Goal: Task Accomplishment & Management: Manage account settings

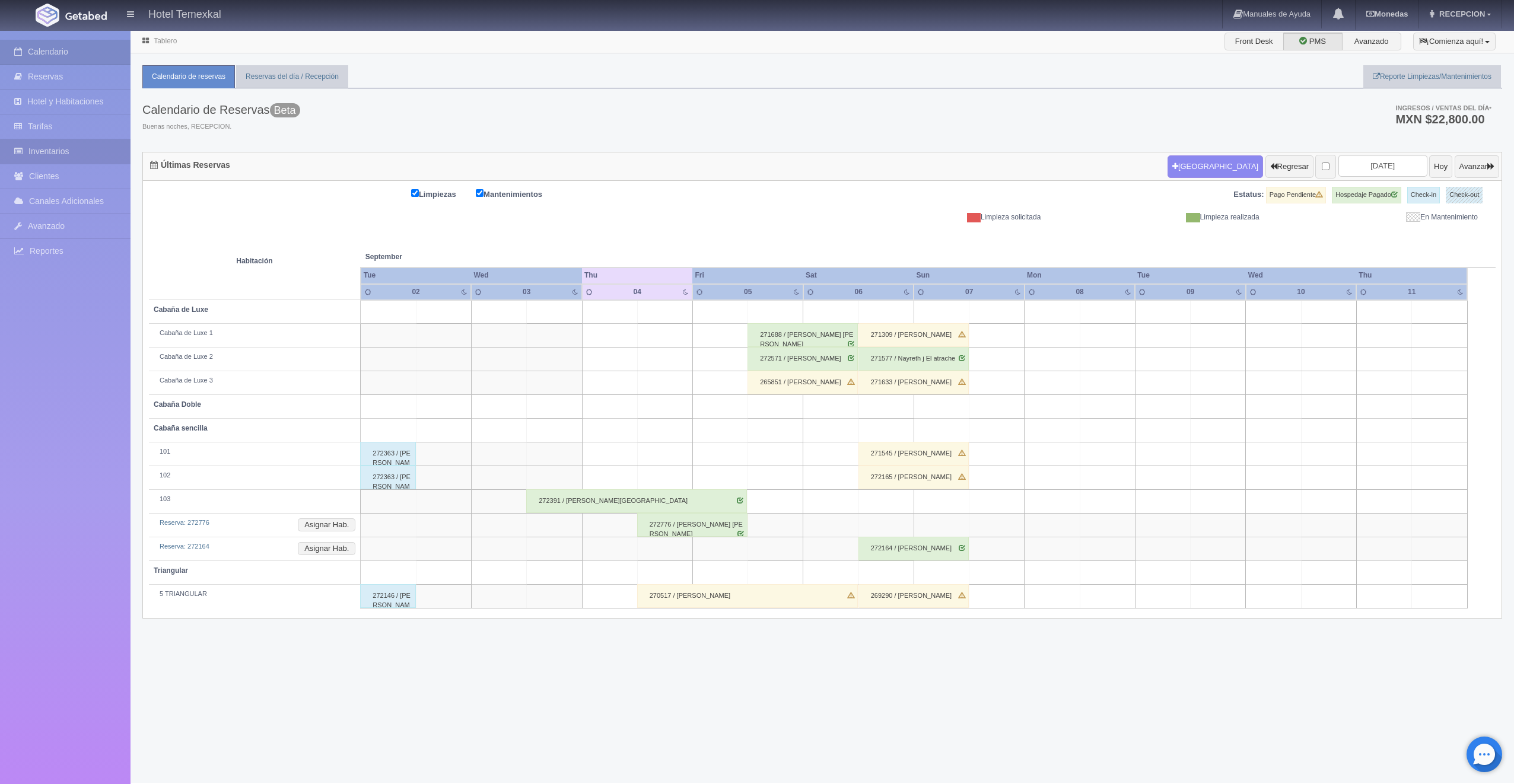
click at [62, 146] on link "Inventarios" at bounding box center [65, 151] width 131 height 24
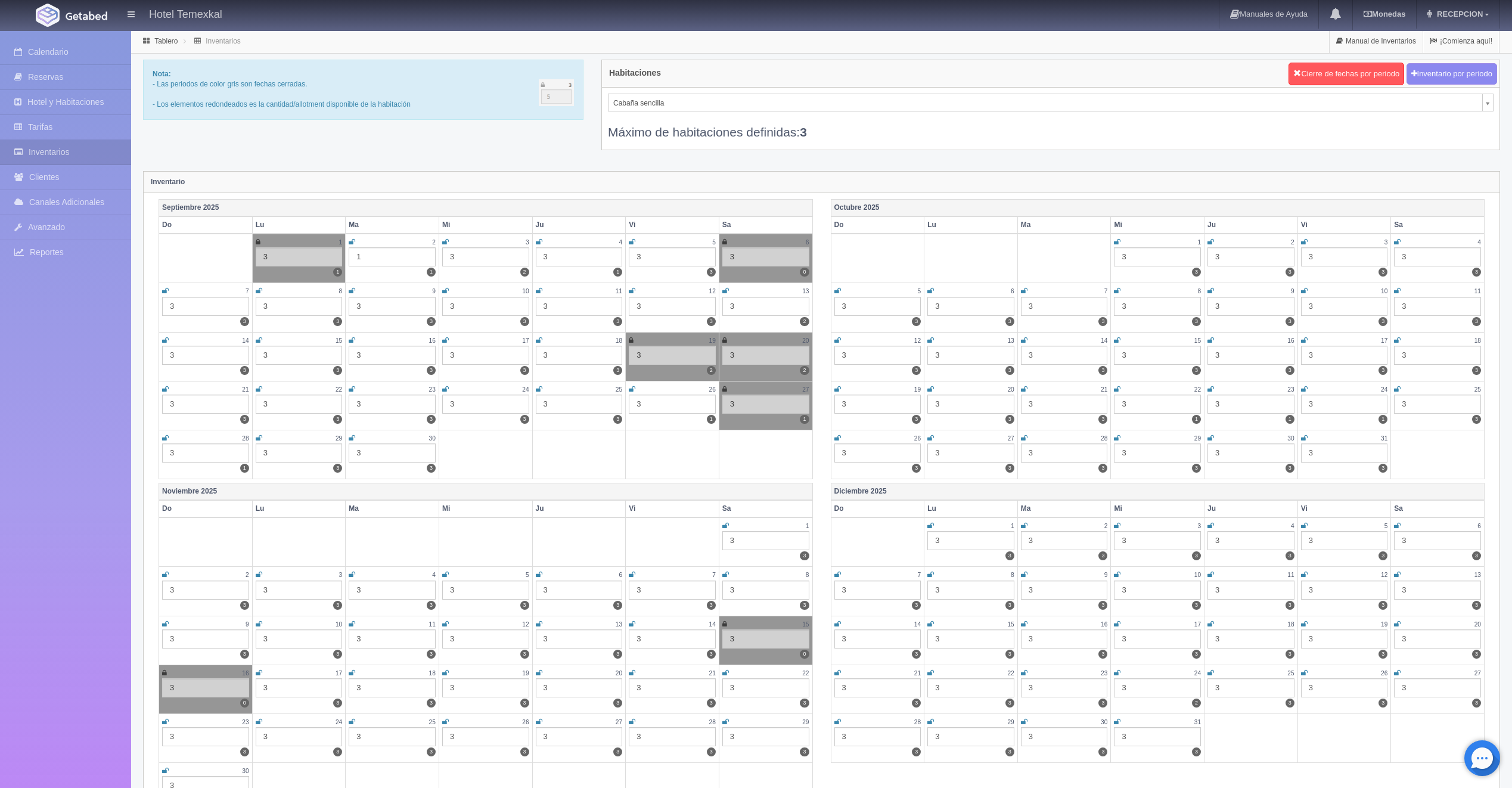
click at [539, 239] on icon at bounding box center [539, 242] width 7 height 7
click at [63, 80] on link "Reservas" at bounding box center [66, 76] width 131 height 24
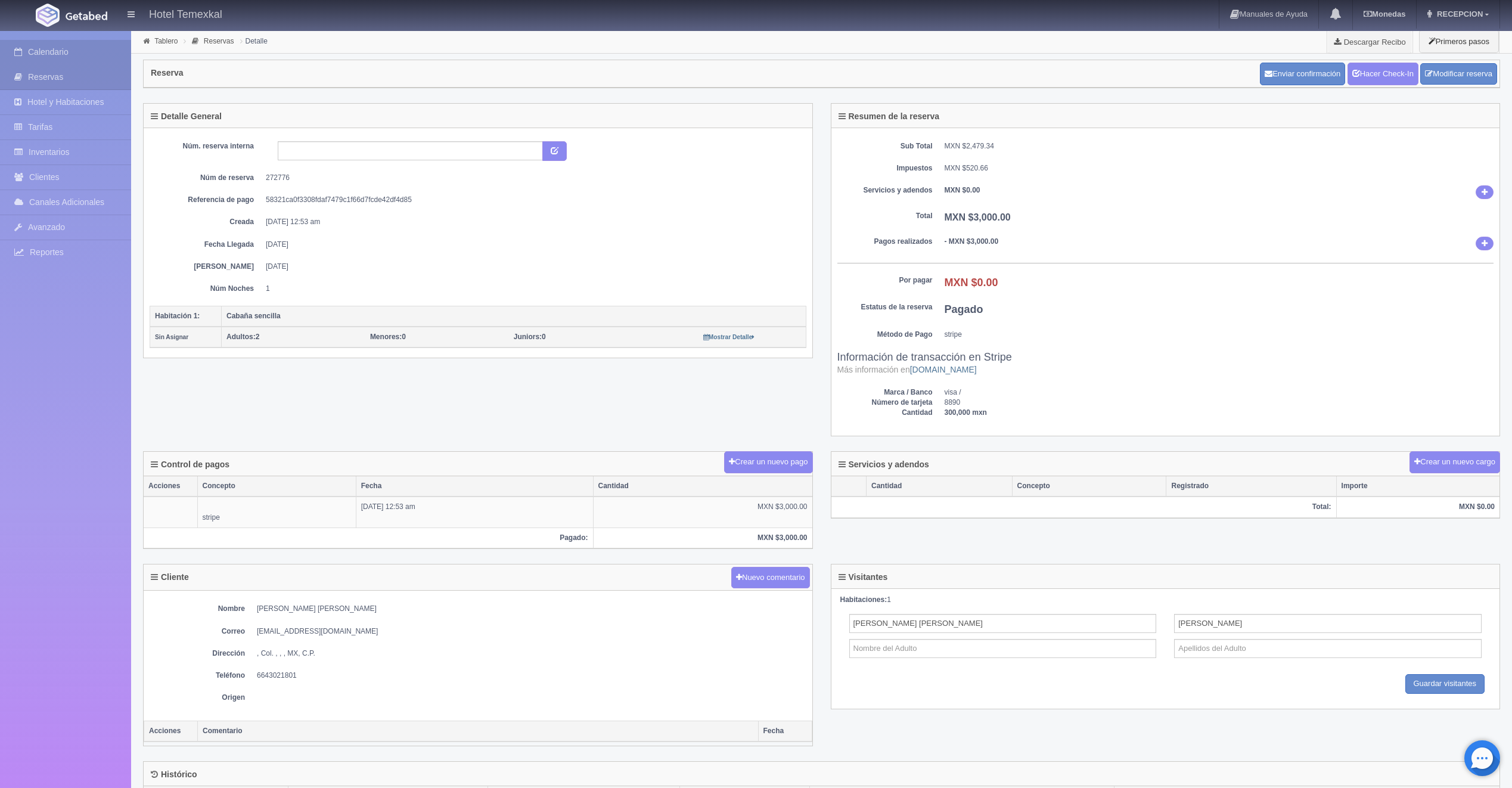
click at [64, 58] on link "Calendario" at bounding box center [66, 52] width 131 height 24
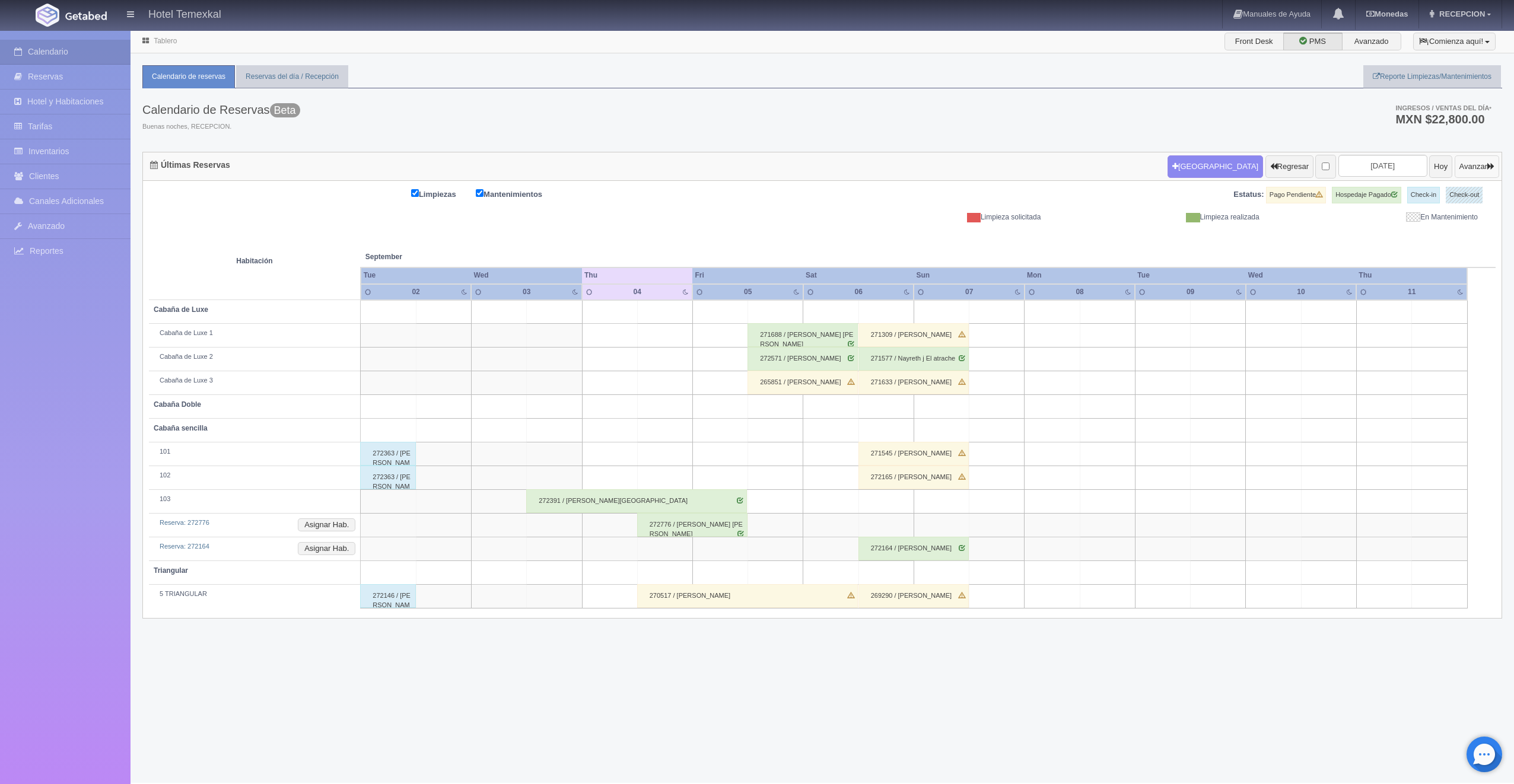
click at [1468, 167] on button "Avanzar" at bounding box center [1477, 166] width 45 height 22
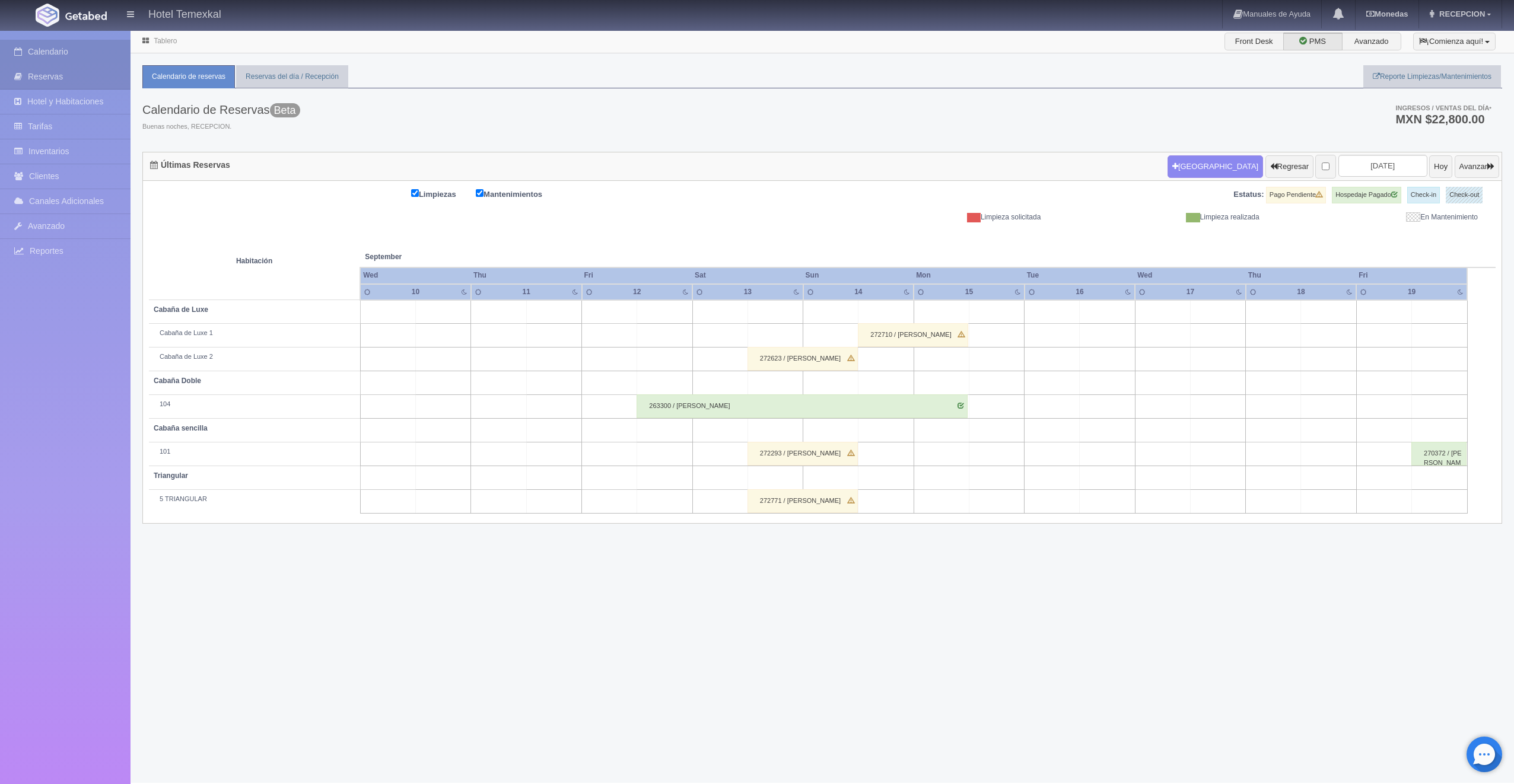
click at [87, 57] on link "Calendario" at bounding box center [65, 51] width 131 height 24
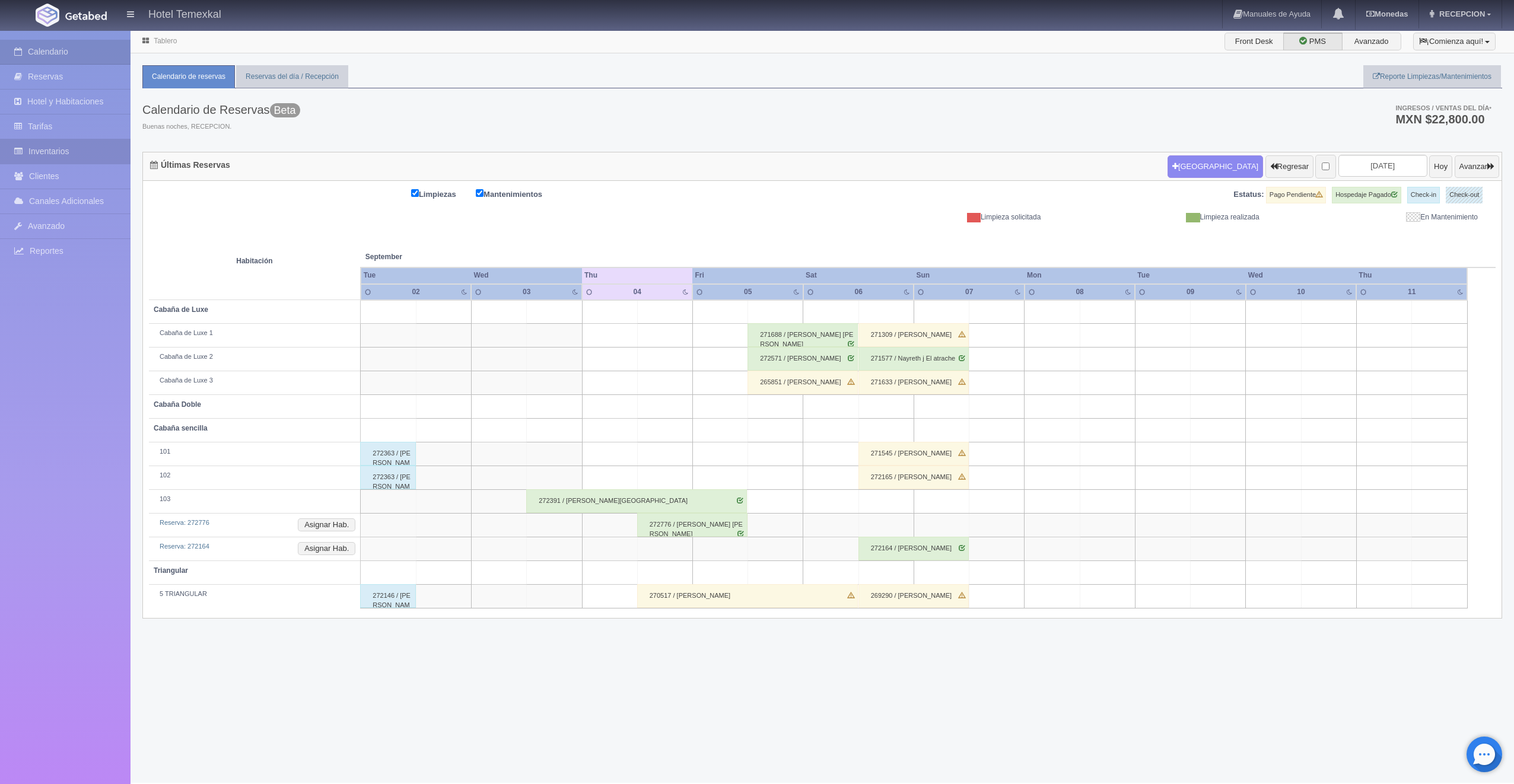
click at [70, 147] on link "Inventarios" at bounding box center [65, 151] width 131 height 24
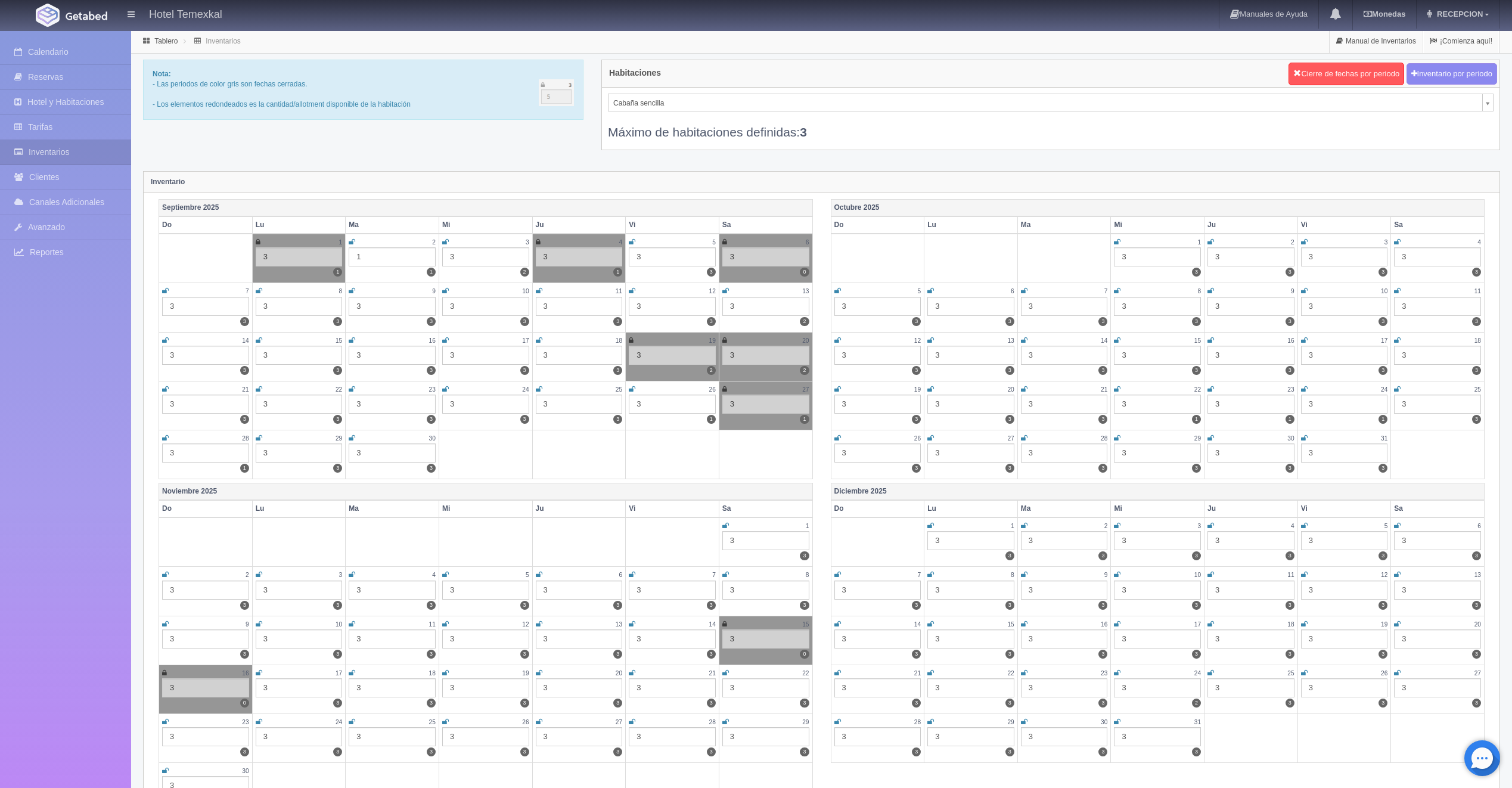
click at [536, 244] on icon at bounding box center [539, 242] width 5 height 7
click at [352, 242] on icon at bounding box center [352, 242] width 7 height 7
click at [352, 237] on td "2 1 1" at bounding box center [392, 259] width 94 height 50
click at [351, 241] on icon at bounding box center [352, 242] width 5 height 7
click at [539, 241] on icon at bounding box center [539, 242] width 7 height 7
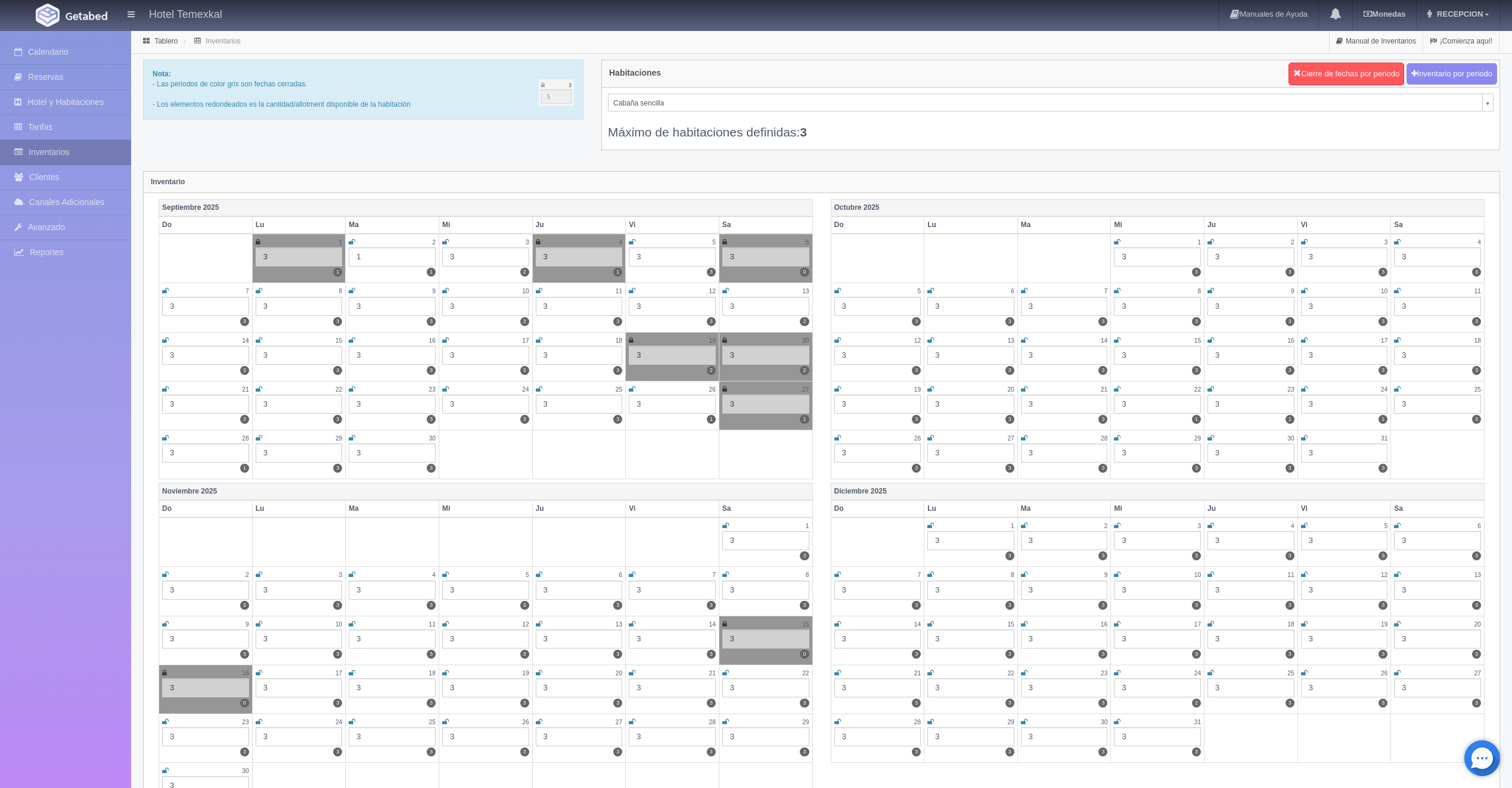
click at [68, 155] on link "Inventarios" at bounding box center [66, 152] width 131 height 24
click at [534, 242] on td "4 3 1" at bounding box center [579, 259] width 94 height 50
click at [538, 242] on icon at bounding box center [539, 242] width 5 height 7
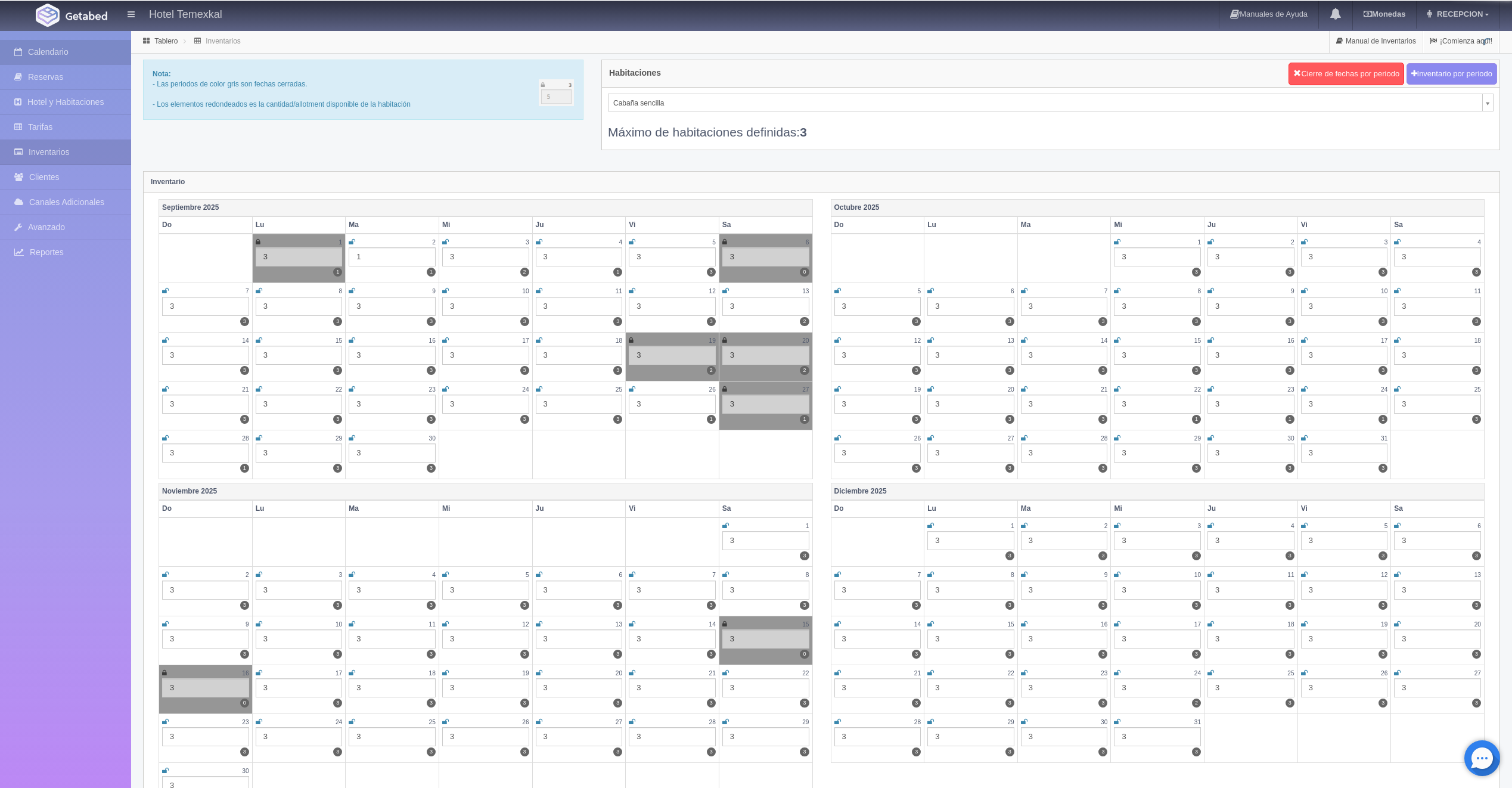
click at [85, 54] on link "Calendario" at bounding box center [66, 52] width 131 height 24
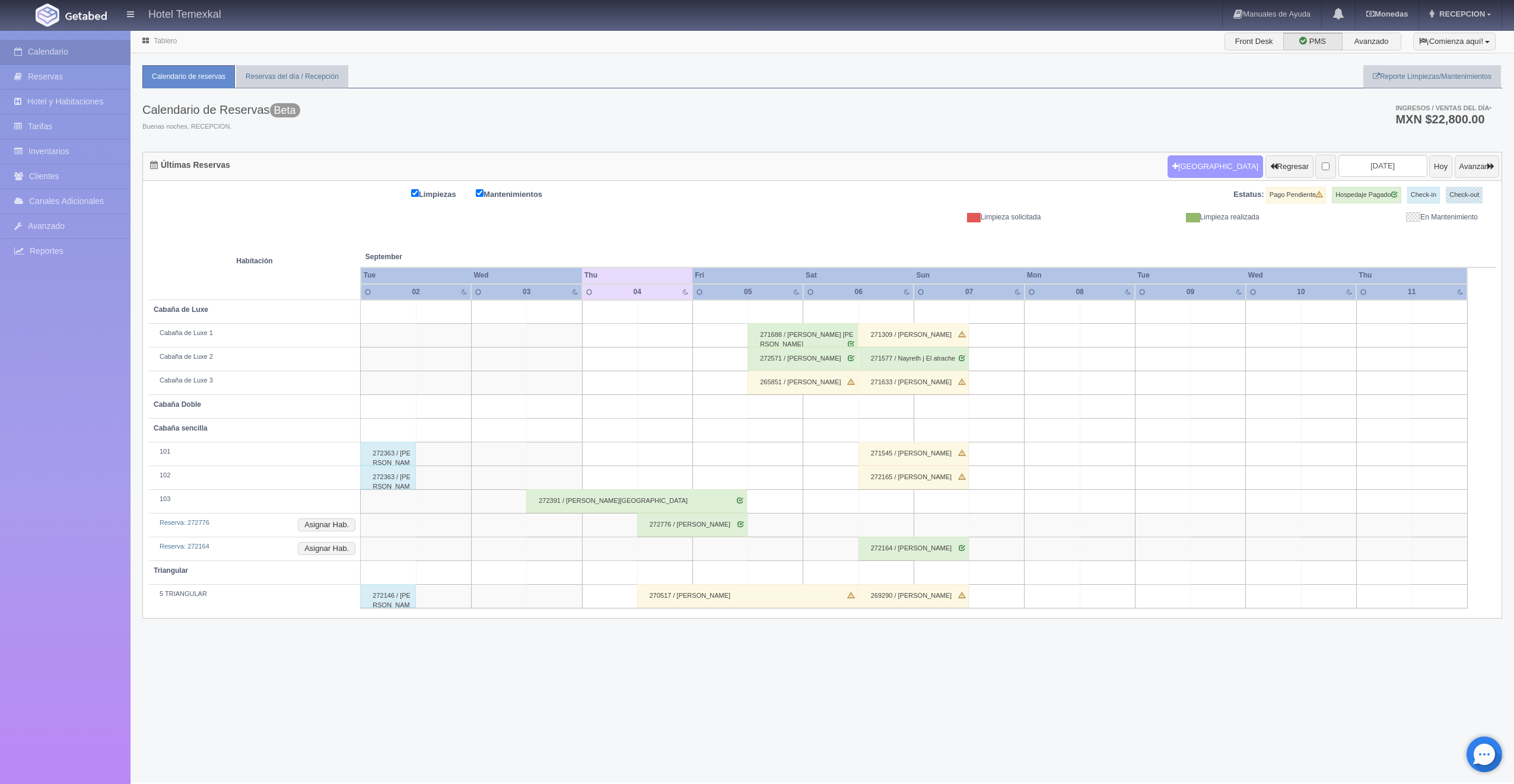
click at [1200, 172] on button "Nueva Reserva" at bounding box center [1215, 166] width 95 height 22
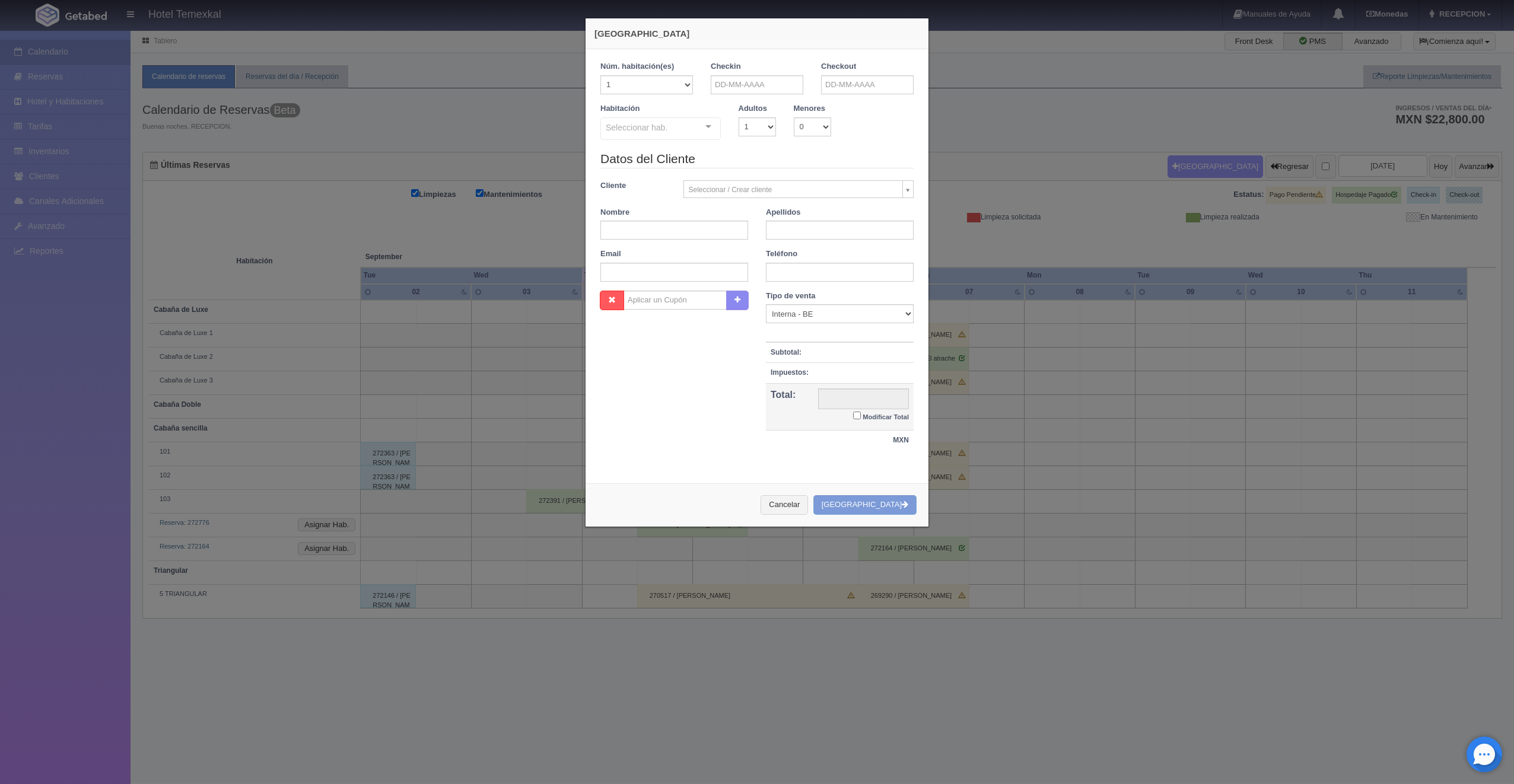
checkbox input "false"
click at [784, 137] on link "4" at bounding box center [783, 140] width 16 height 17
type input "[DATE]"
checkbox input "false"
drag, startPoint x: 836, startPoint y: 89, endPoint x: 826, endPoint y: 79, distance: 14.1
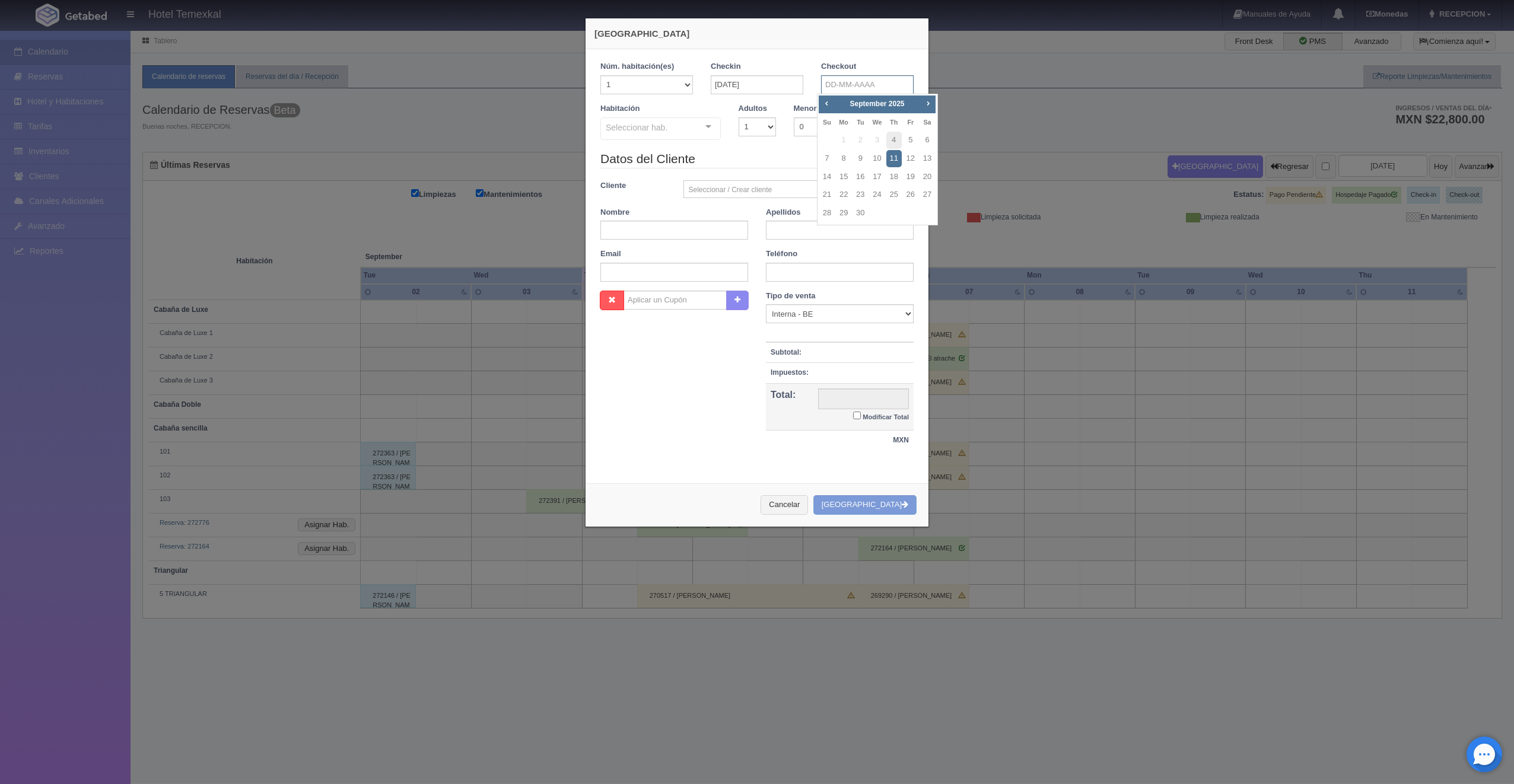
click at [826, 79] on input "text" at bounding box center [868, 84] width 93 height 19
click at [908, 142] on link "5" at bounding box center [911, 140] width 16 height 17
type input "05-09-2025"
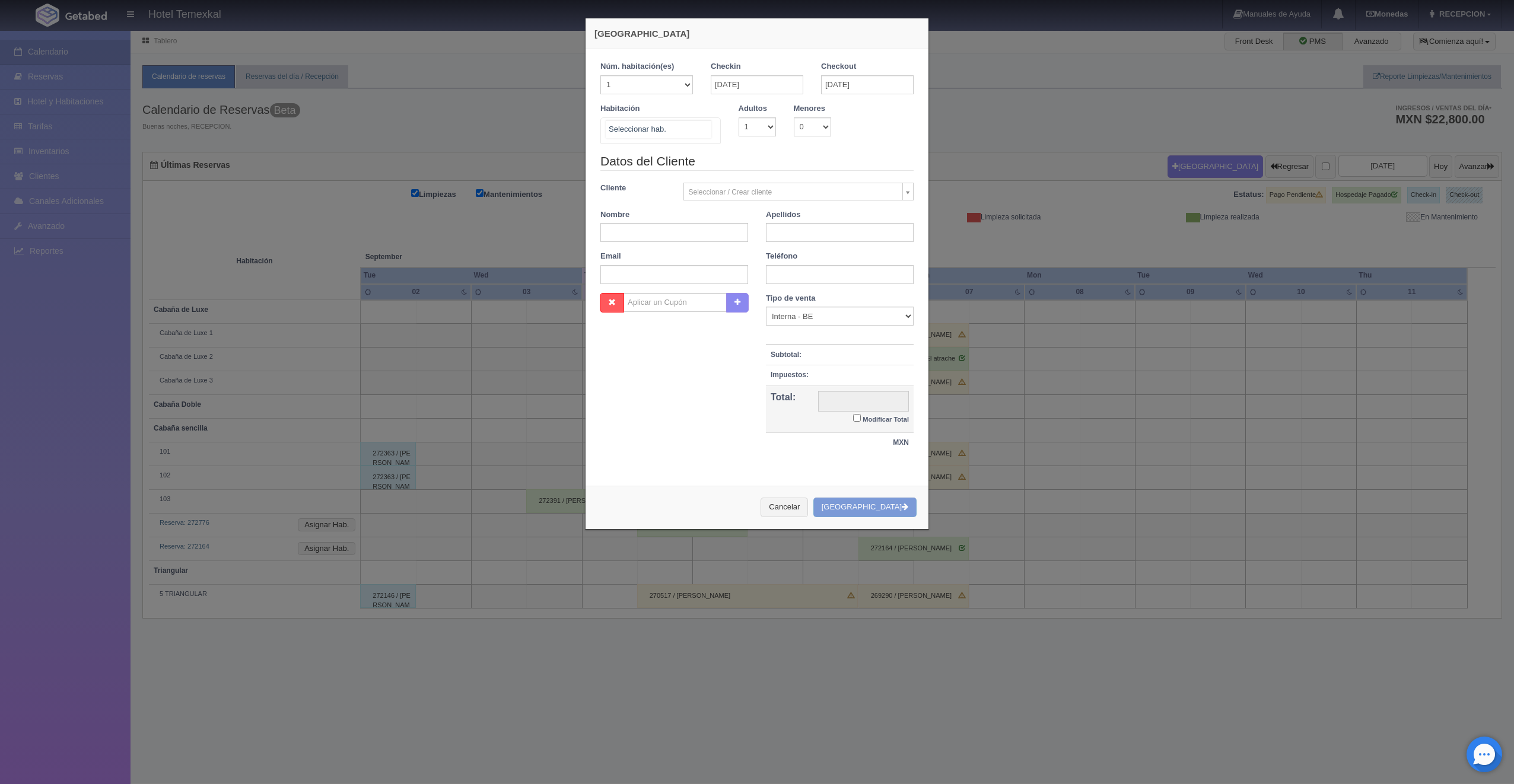
click at [687, 131] on div at bounding box center [661, 131] width 121 height 26
click at [646, 220] on span "102" at bounding box center [660, 227] width 119 height 24
checkbox input "false"
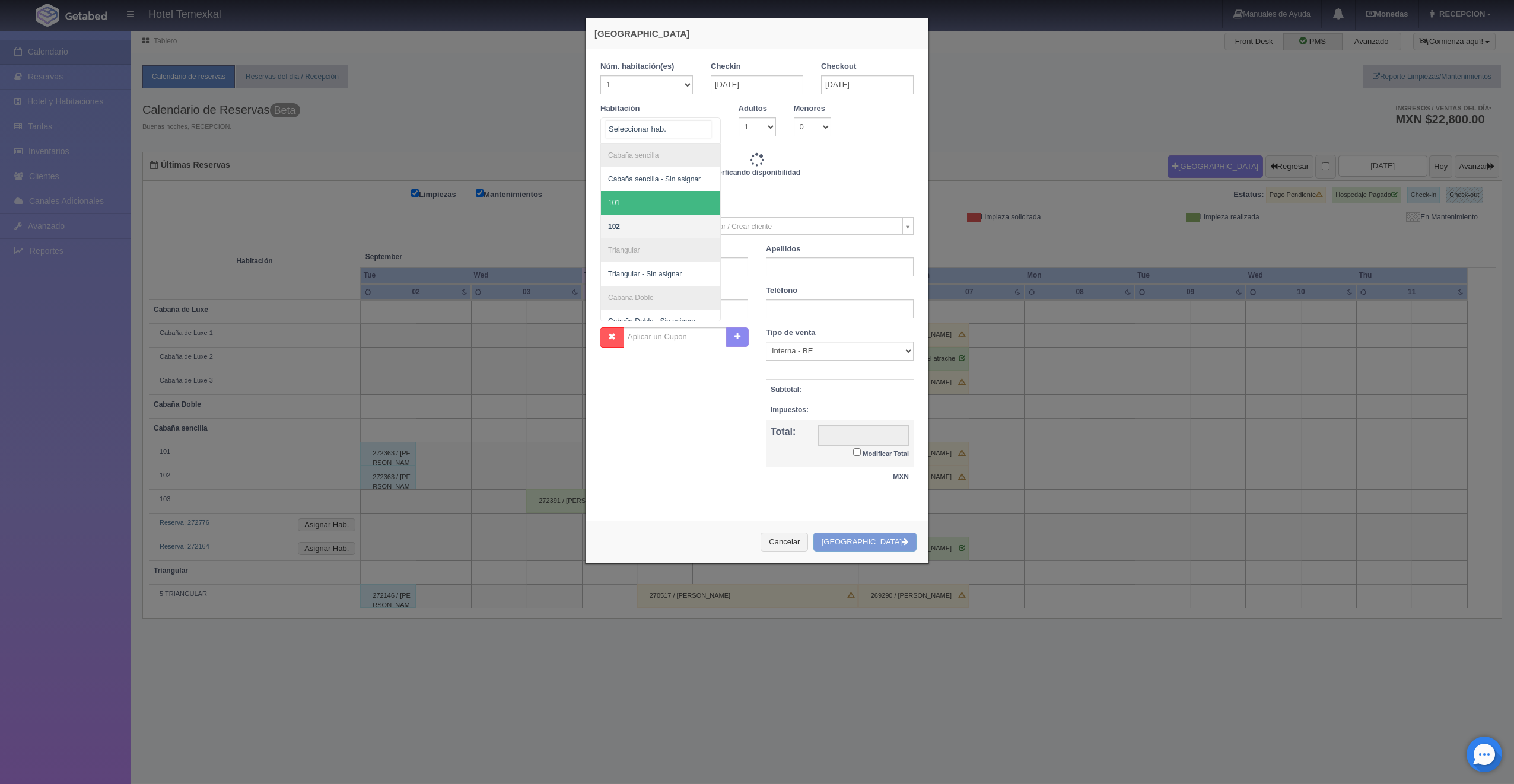
type input "3000.00"
checkbox input "false"
click at [658, 199] on span "101" at bounding box center [660, 203] width 119 height 24
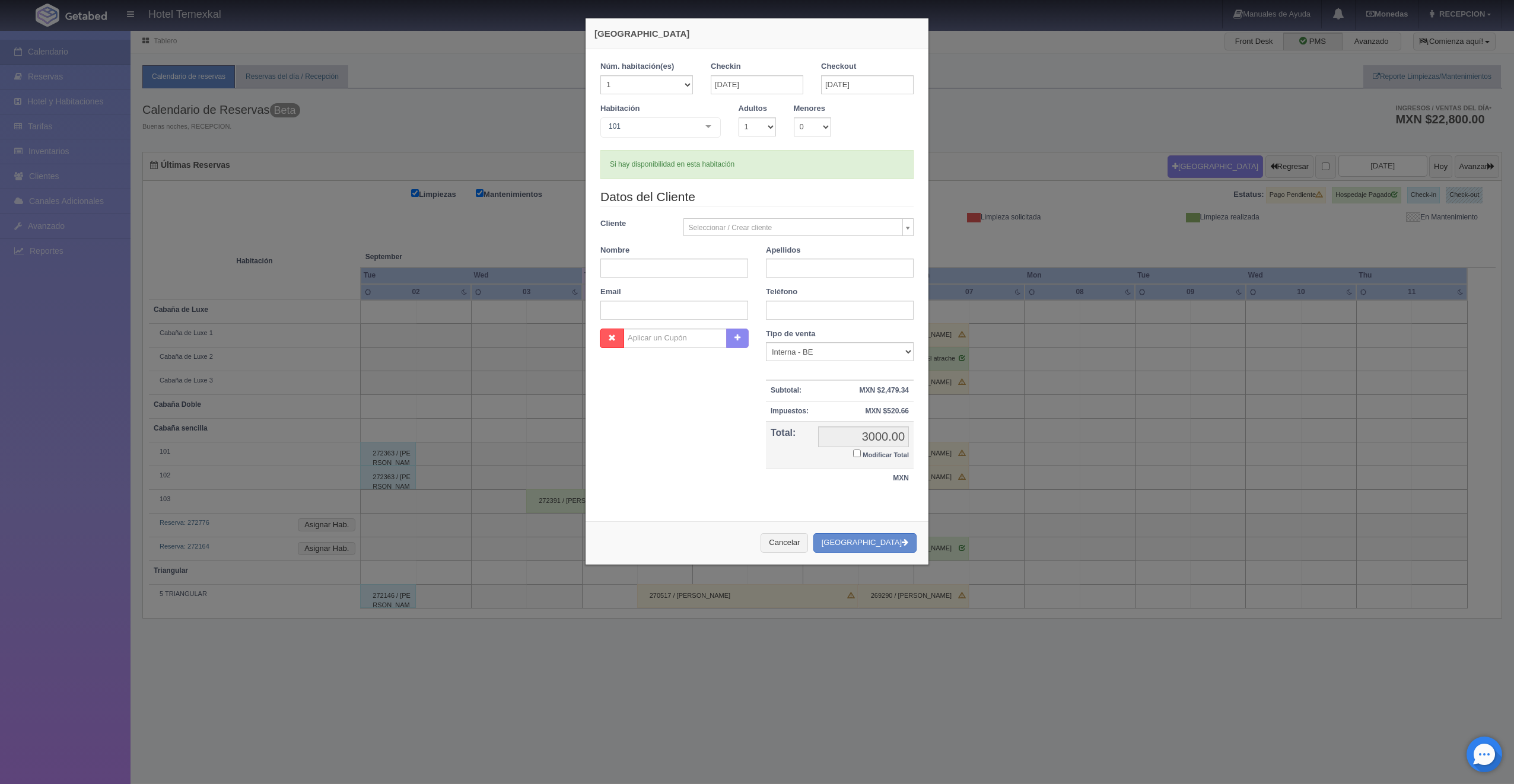
checkbox input "false"
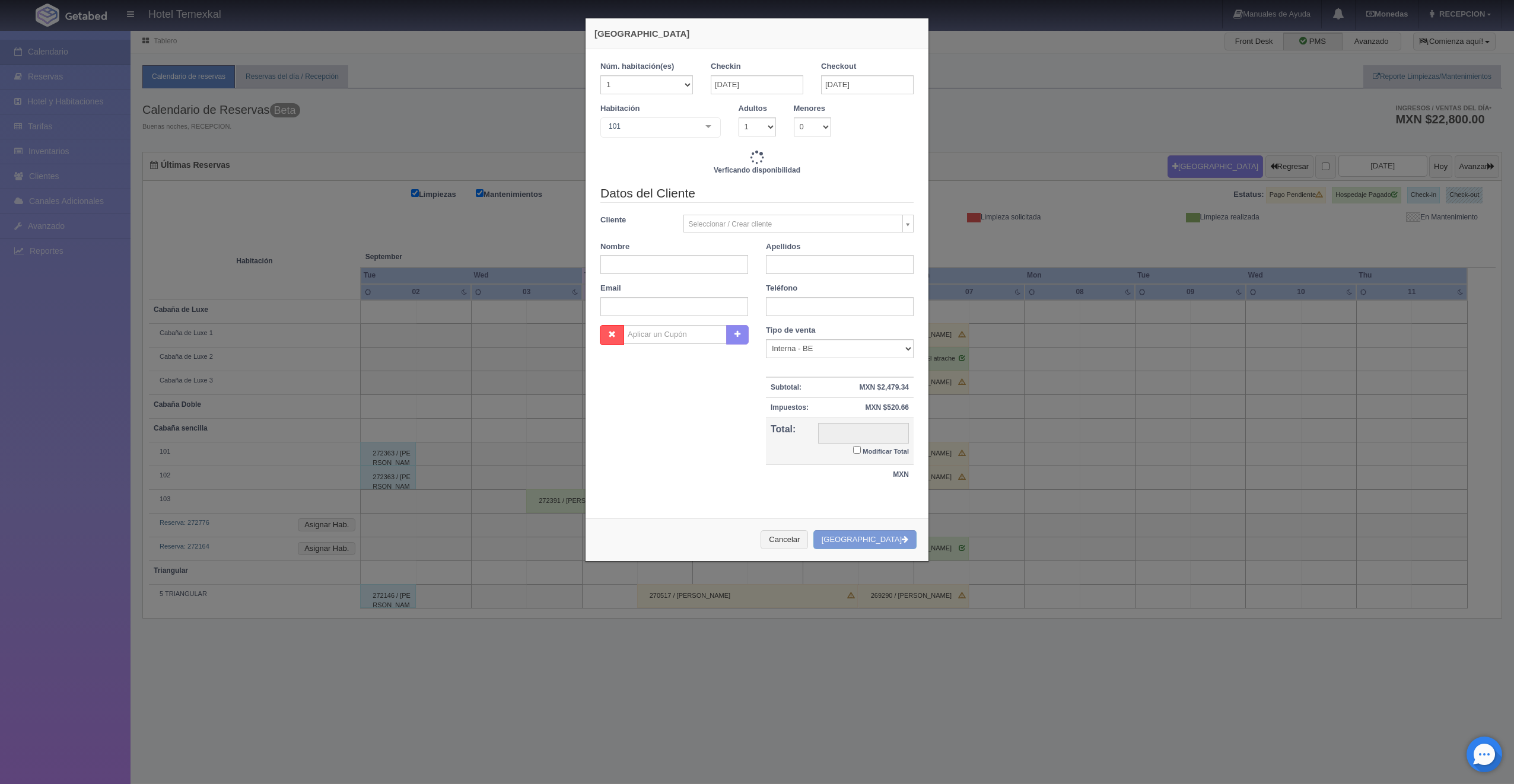
click at [669, 271] on div "Datos del Cliente Cliente Seleccionar / Crear cliente Nuevo Cliente Aaron gil A…" at bounding box center [757, 255] width 331 height 141
type input "3000.00"
checkbox input "false"
click at [667, 261] on input "text" at bounding box center [674, 264] width 148 height 19
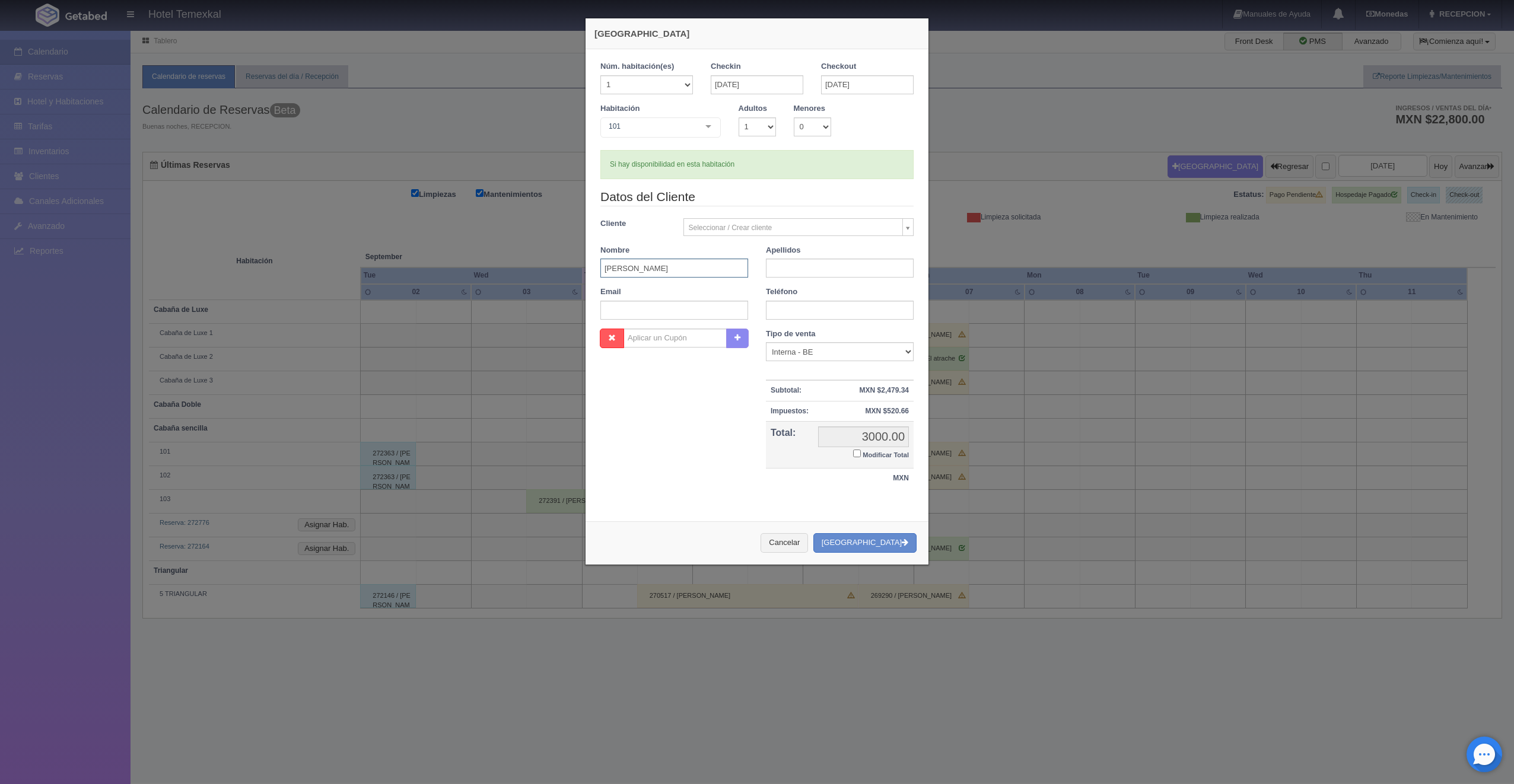
type input "DANIELA"
click at [855, 271] on input "text" at bounding box center [840, 268] width 148 height 19
type input "VILLALPANDO"
click at [853, 453] on input "Modificar Total" at bounding box center [856, 453] width 7 height 7
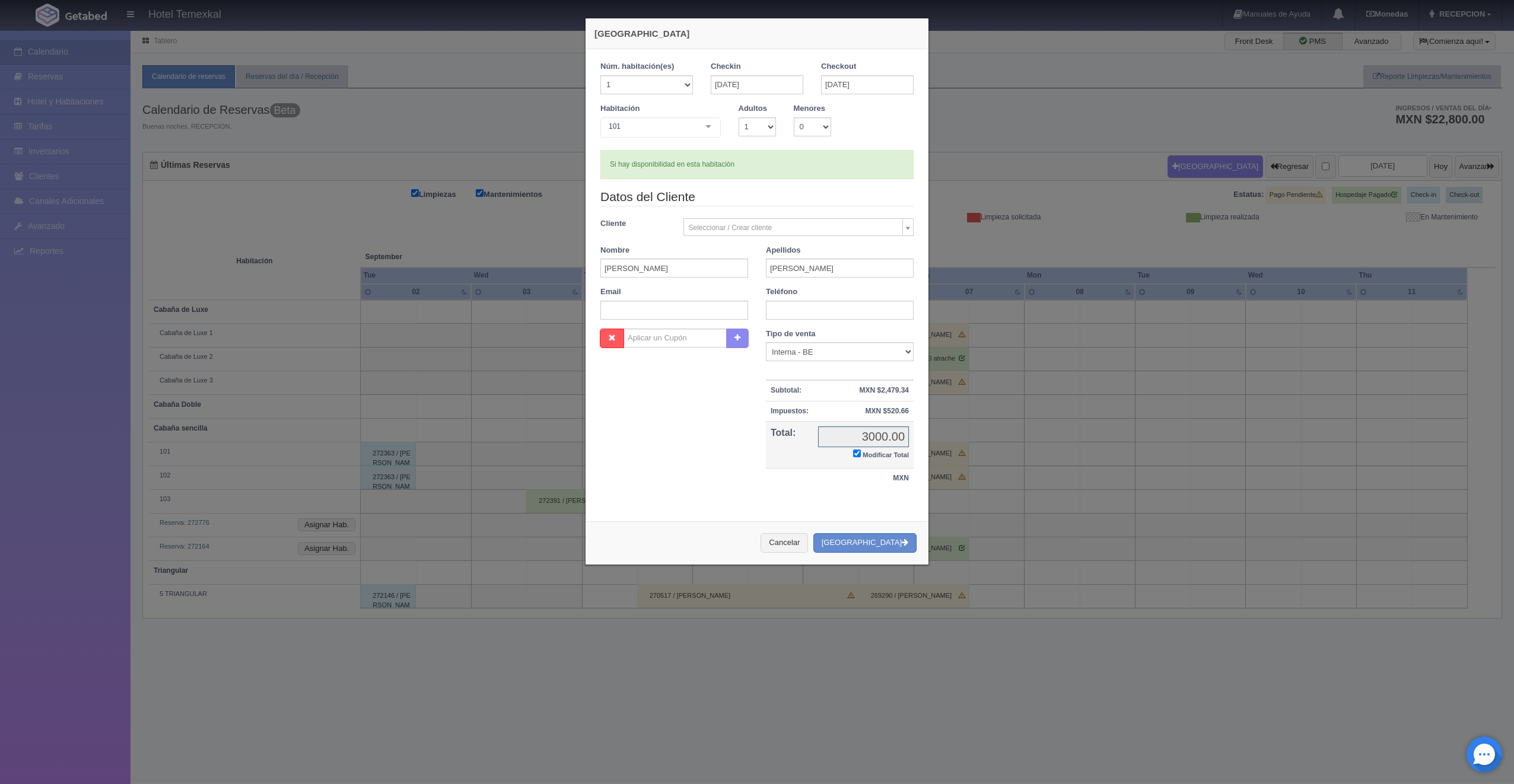
checkbox input "true"
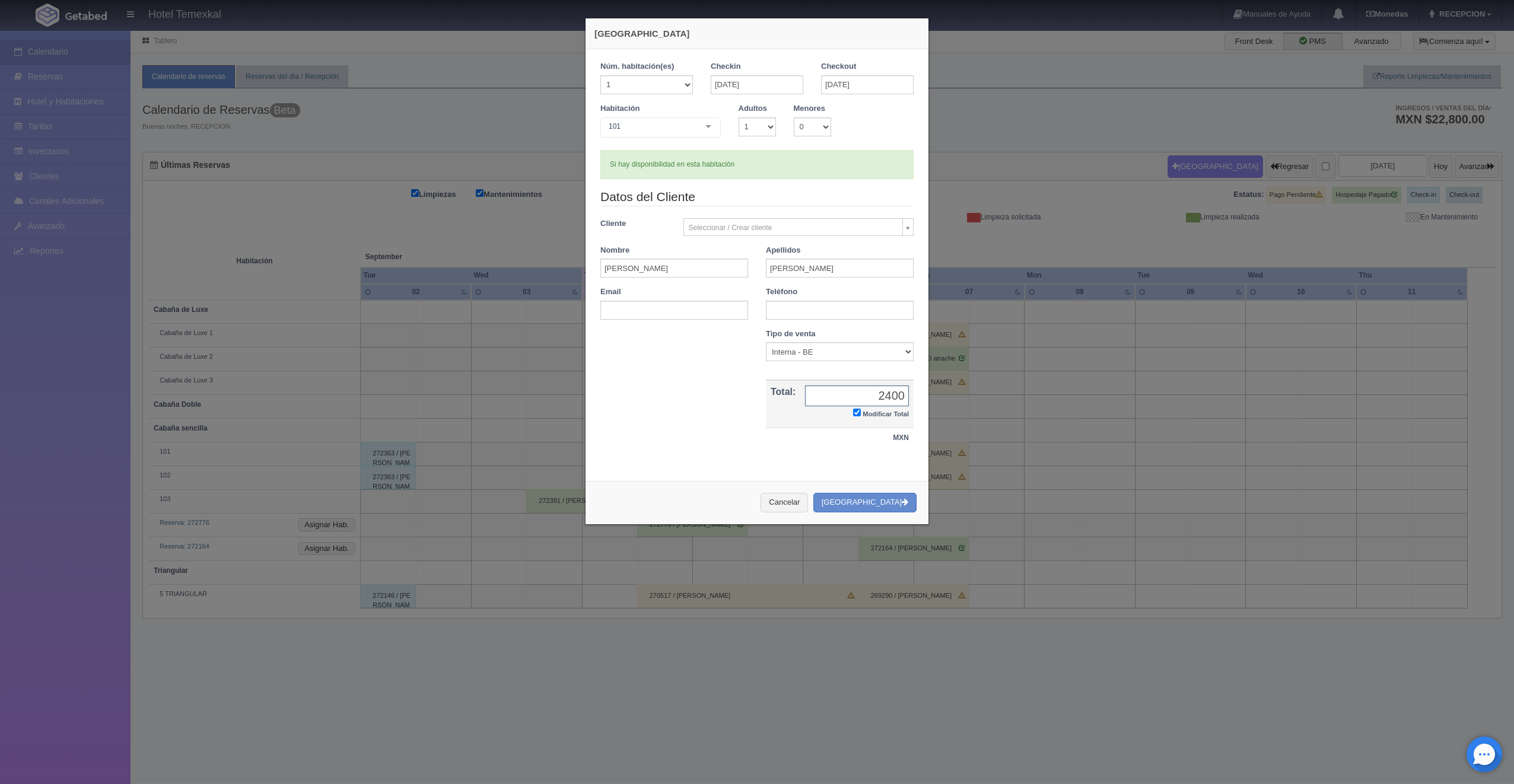
type input "2400"
click at [913, 500] on div "Cancelar Crear Reserva" at bounding box center [757, 503] width 343 height 43
click at [902, 500] on icon "button" at bounding box center [905, 501] width 7 height 7
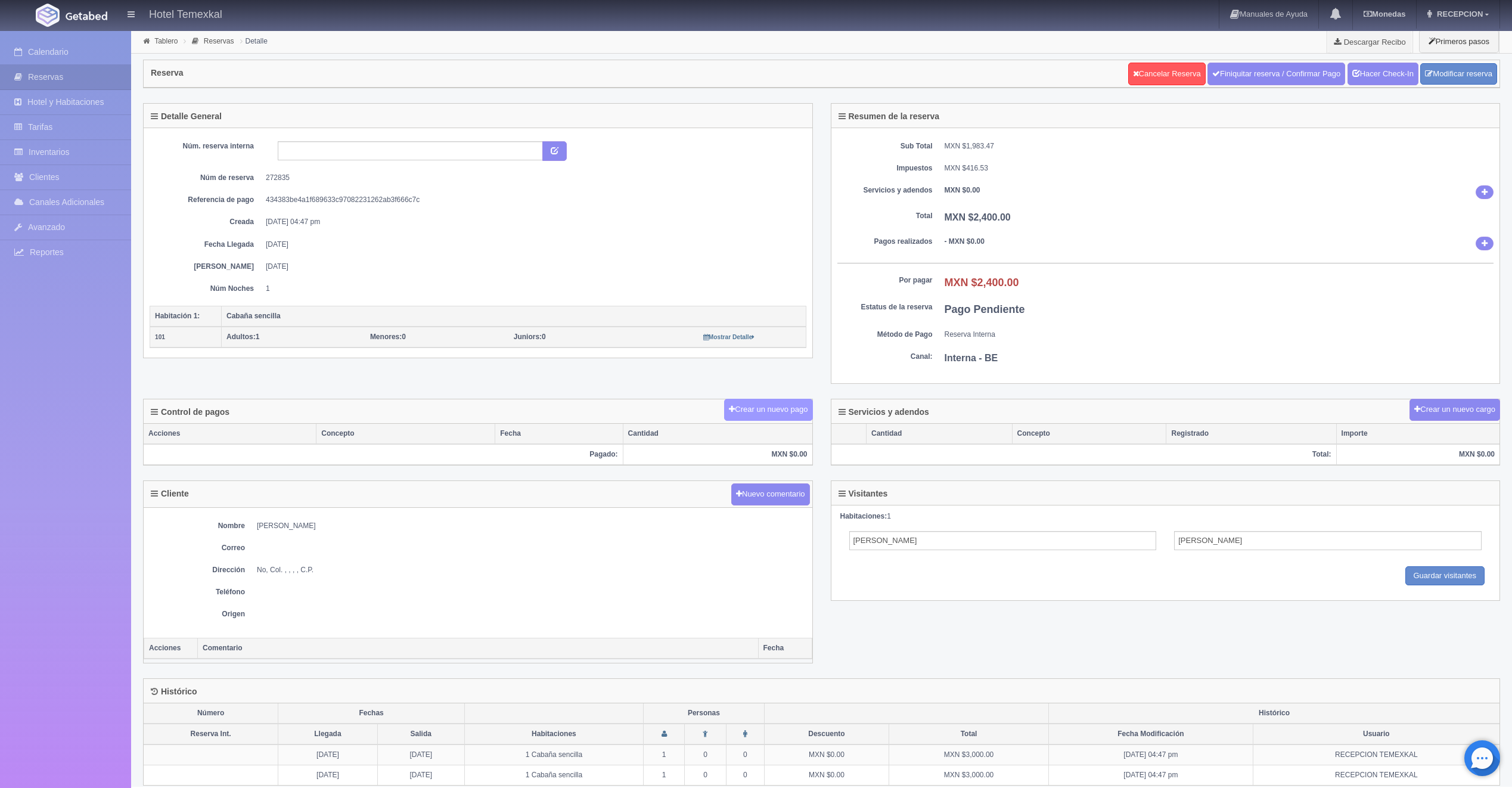
click at [756, 401] on button "Crear un nuevo pago" at bounding box center [768, 410] width 88 height 22
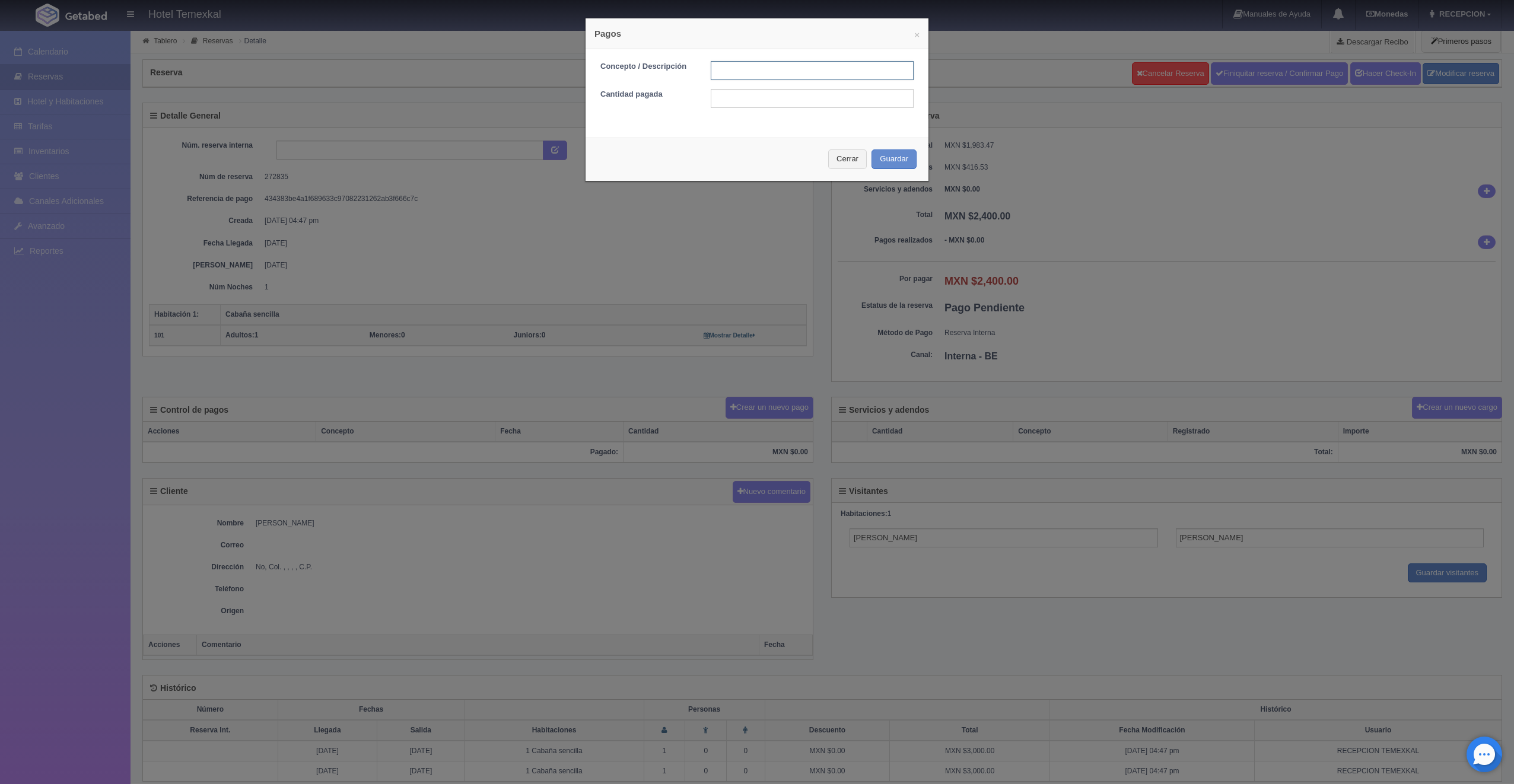
click at [768, 77] on input "text" at bounding box center [812, 70] width 203 height 19
type input "PAGADO"
click at [722, 103] on input "text" at bounding box center [812, 98] width 203 height 19
type input "2400"
click at [722, 124] on div "Concepto / Descripción PAGADO Cantidad pagada 2400" at bounding box center [757, 89] width 343 height 79
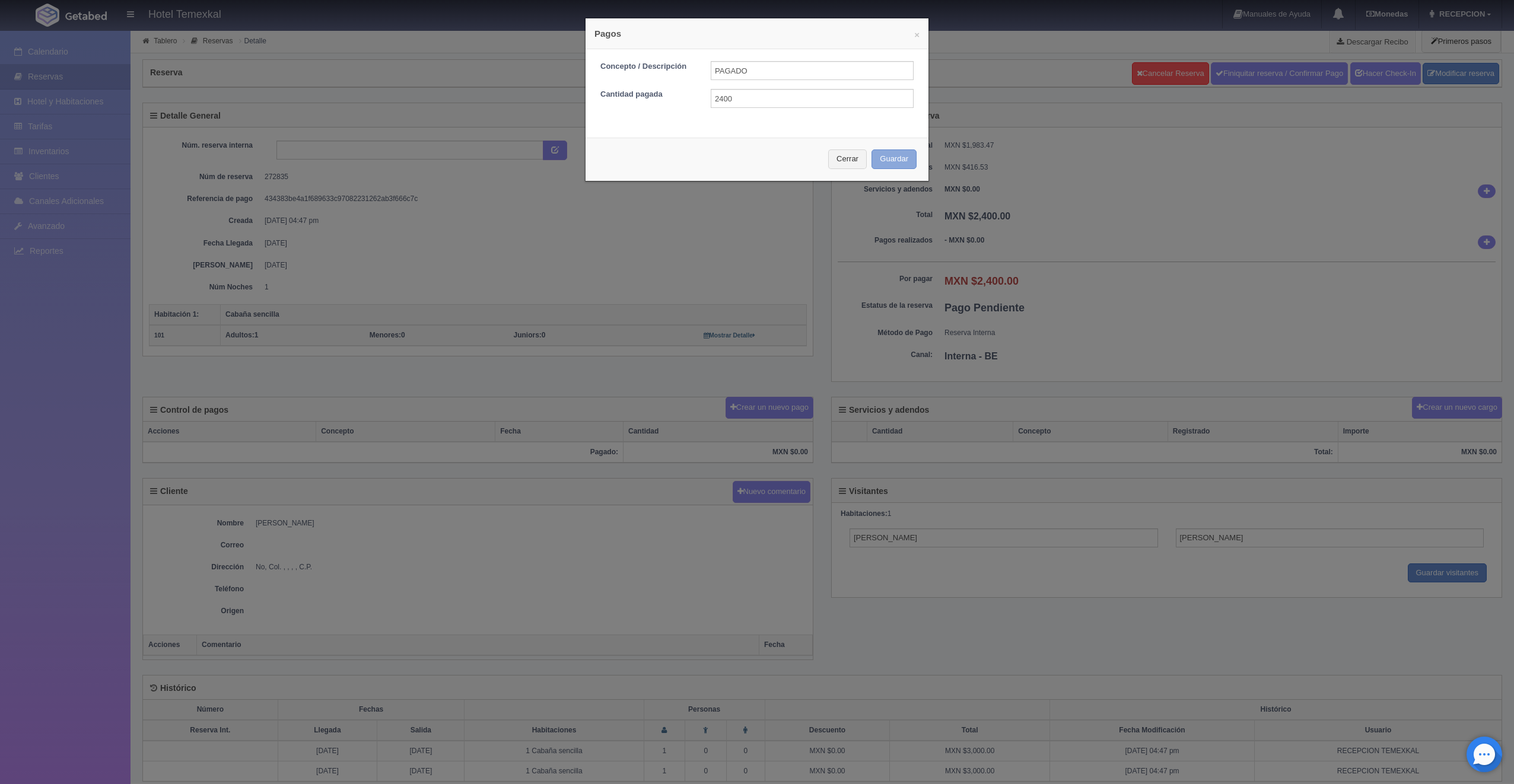
click at [884, 162] on button "Guardar" at bounding box center [894, 160] width 46 height 20
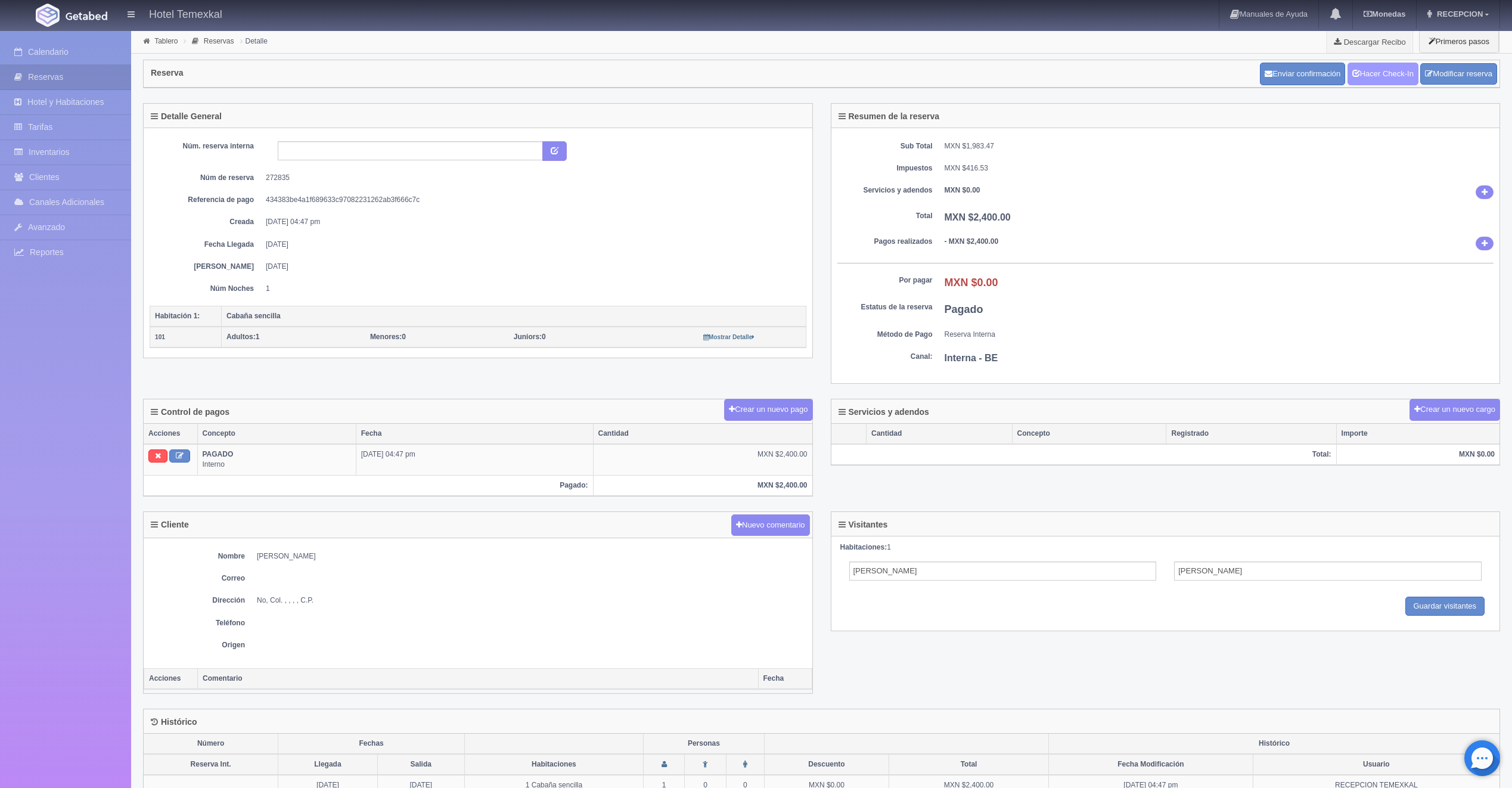
click at [1352, 77] on link "Hacer Check-In" at bounding box center [1382, 73] width 71 height 22
click at [75, 61] on link "Calendario" at bounding box center [66, 52] width 131 height 24
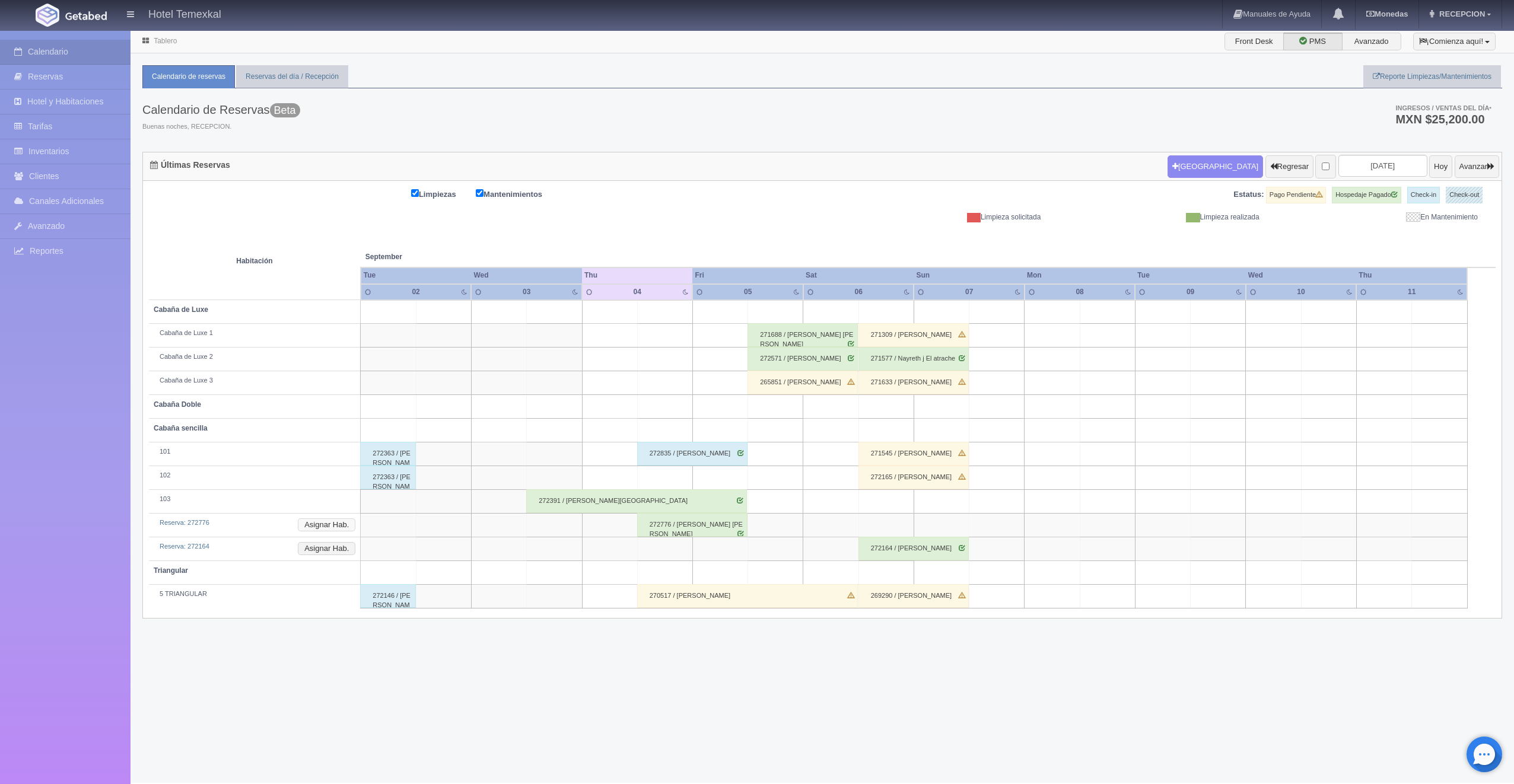
click at [326, 525] on button "Asignar Hab." at bounding box center [327, 525] width 58 height 13
click at [326, 619] on span "102" at bounding box center [352, 624] width 134 height 24
click at [424, 547] on icon "button" at bounding box center [419, 547] width 7 height 7
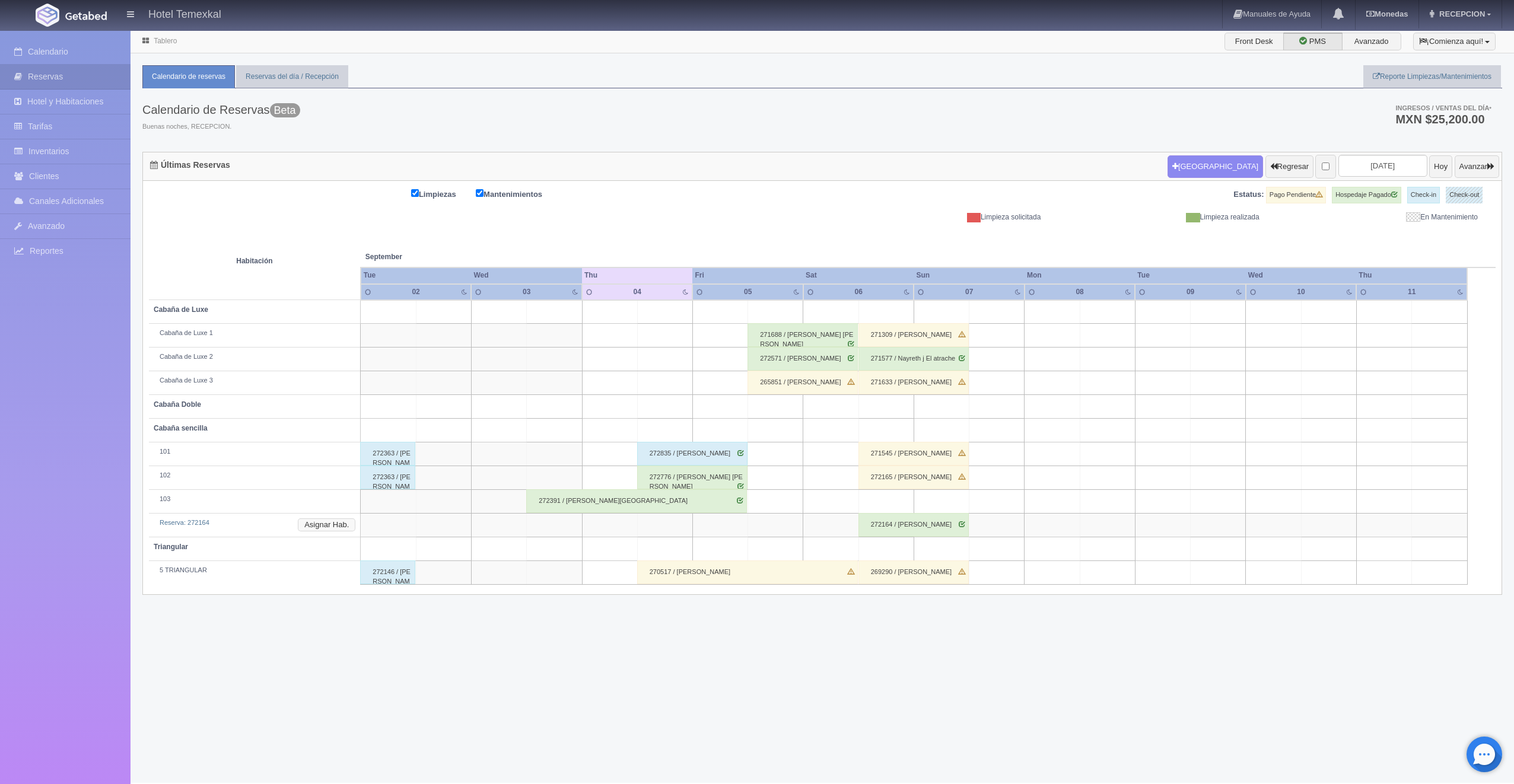
click at [333, 519] on button "Asignar Hab." at bounding box center [327, 525] width 58 height 13
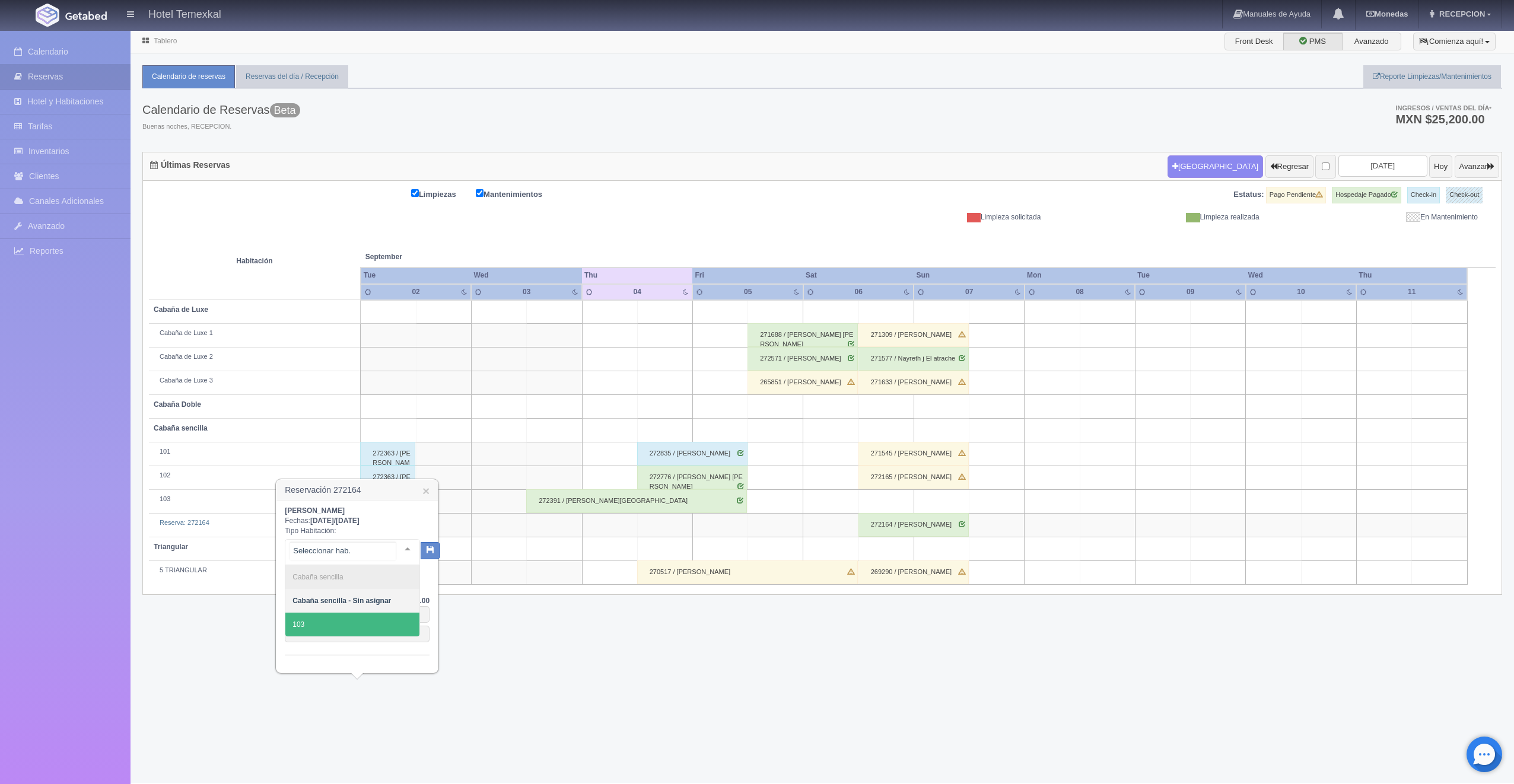
click at [323, 618] on span "103" at bounding box center [352, 624] width 134 height 24
click at [420, 552] on icon "button" at bounding box center [419, 547] width 7 height 7
